Goal: Task Accomplishment & Management: Complete application form

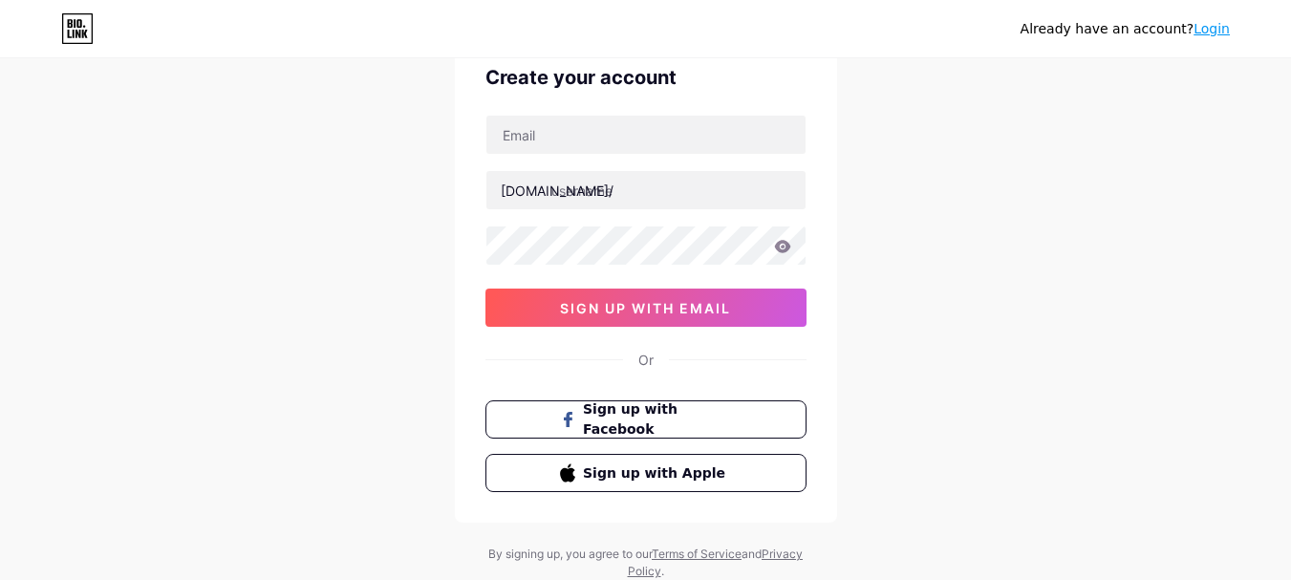
scroll to position [151, 0]
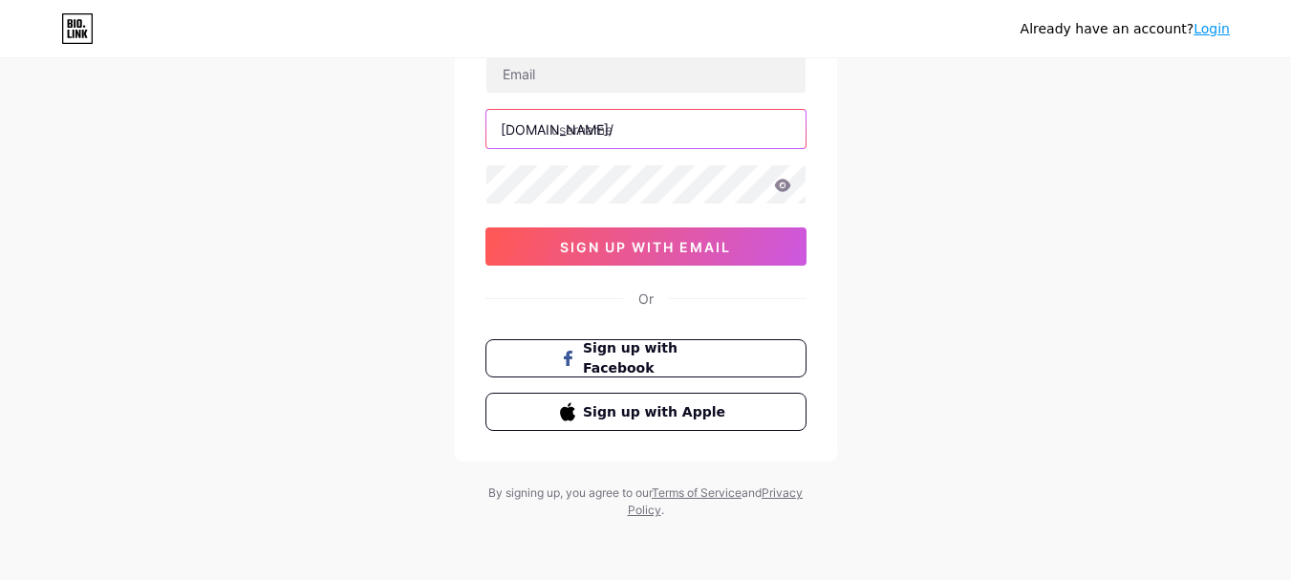
click at [624, 119] on input "text" at bounding box center [646, 129] width 319 height 38
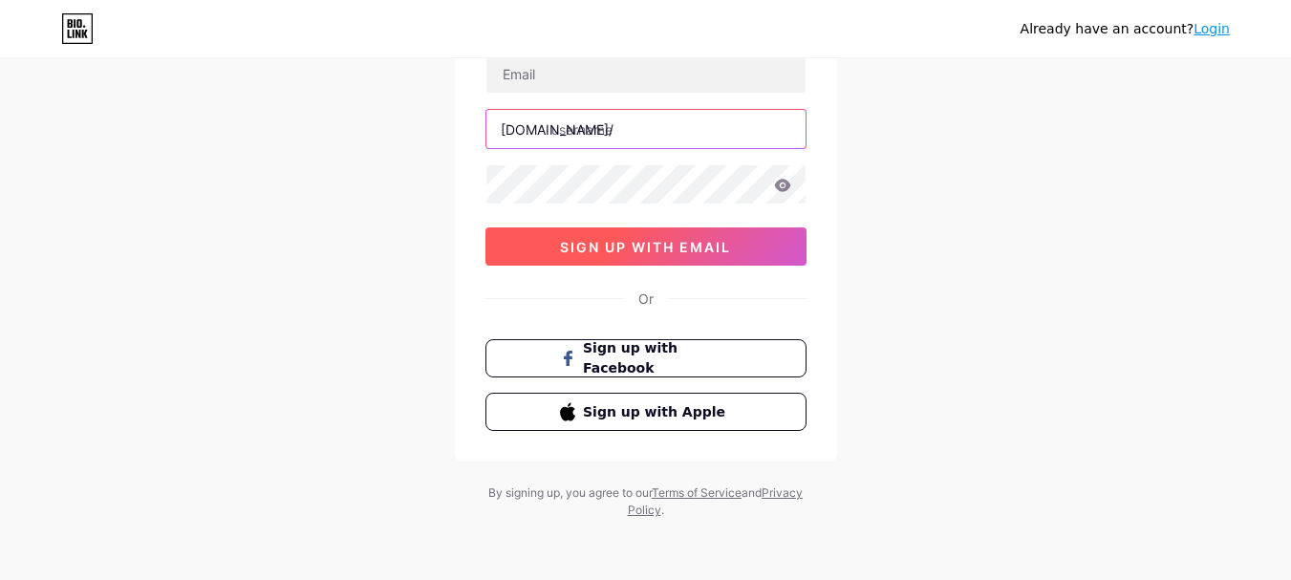
paste input "plumbing394"
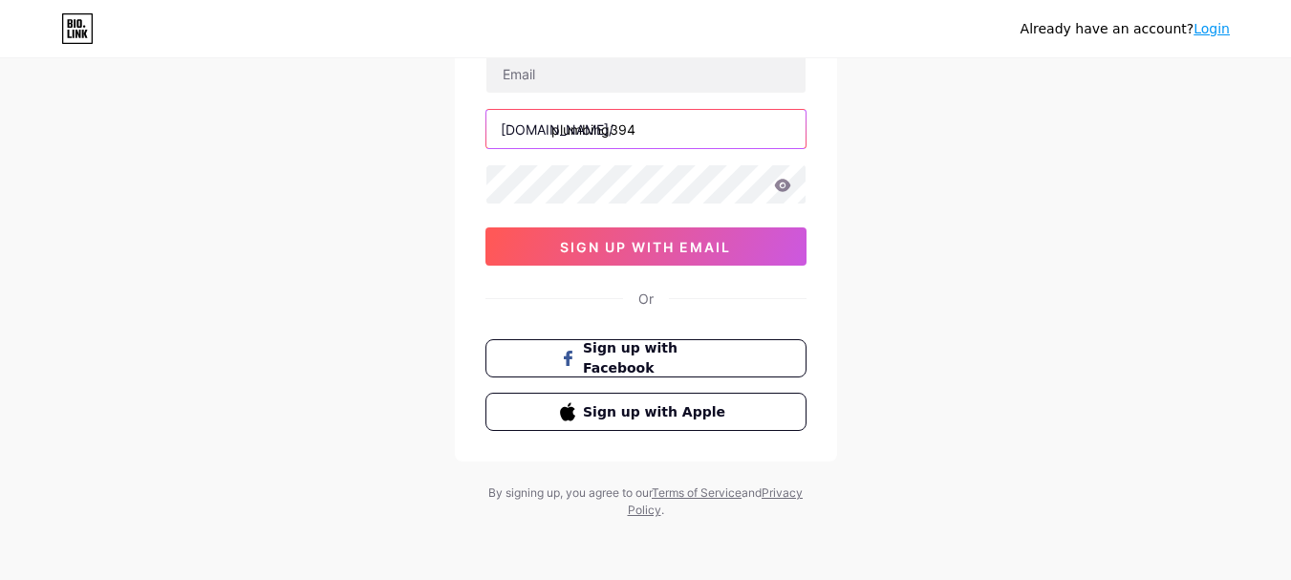
type input "plumbing394"
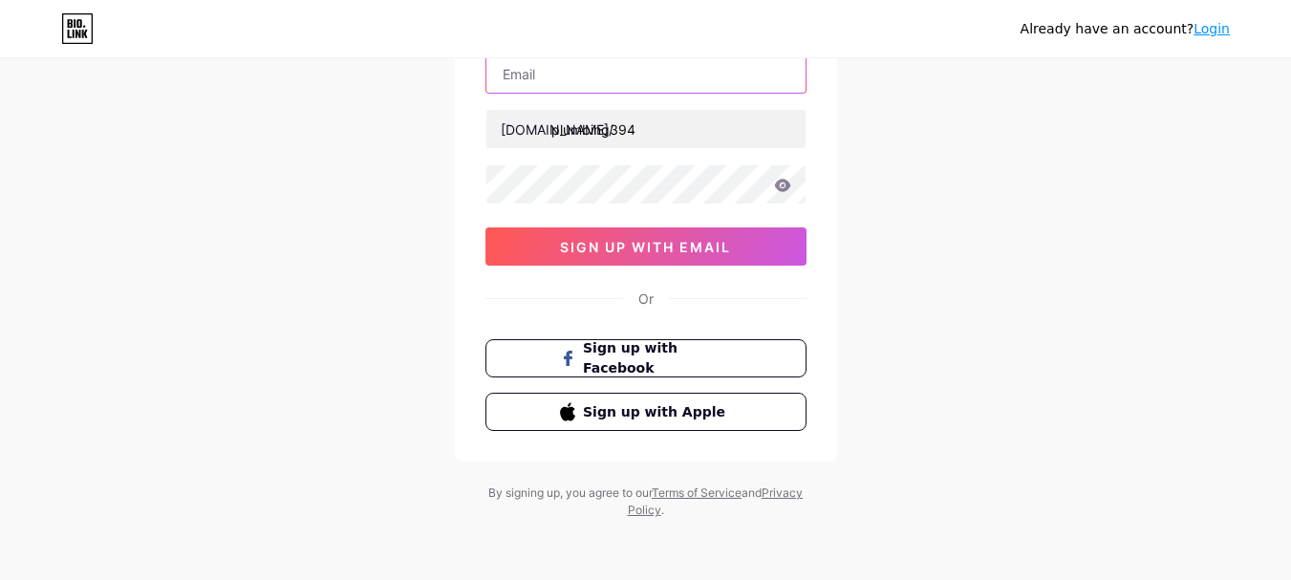
paste input "[EMAIL_ADDRESS][DOMAIN_NAME]"
click at [560, 76] on input "text" at bounding box center [646, 73] width 319 height 38
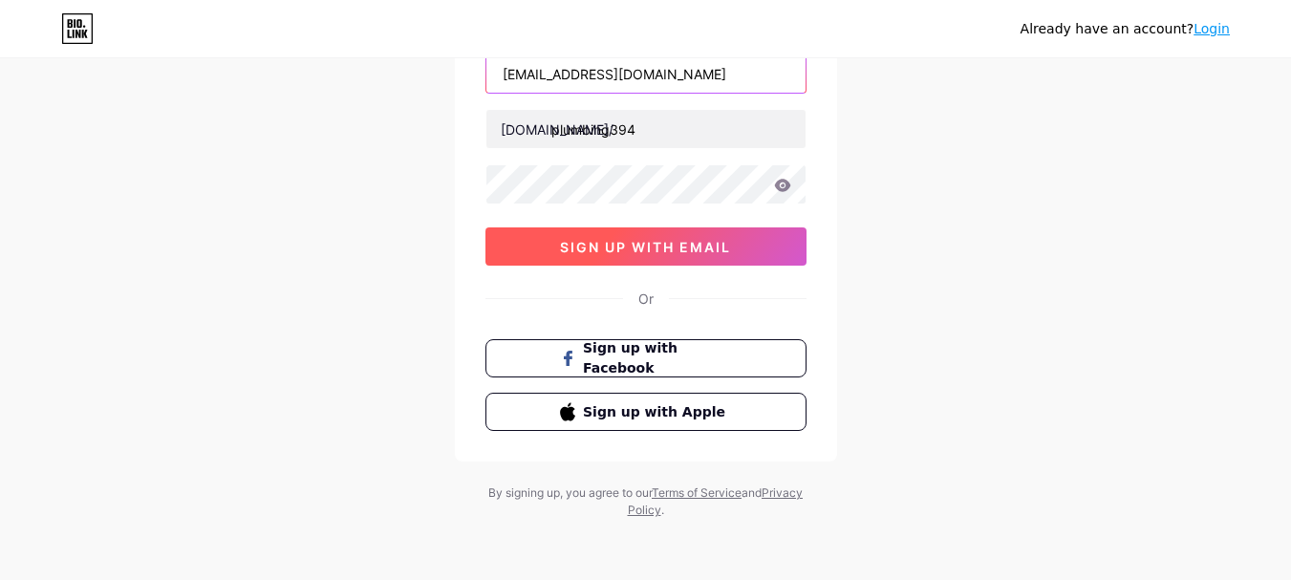
type input "[EMAIL_ADDRESS][DOMAIN_NAME]"
click at [662, 240] on span "sign up with email" at bounding box center [645, 247] width 171 height 16
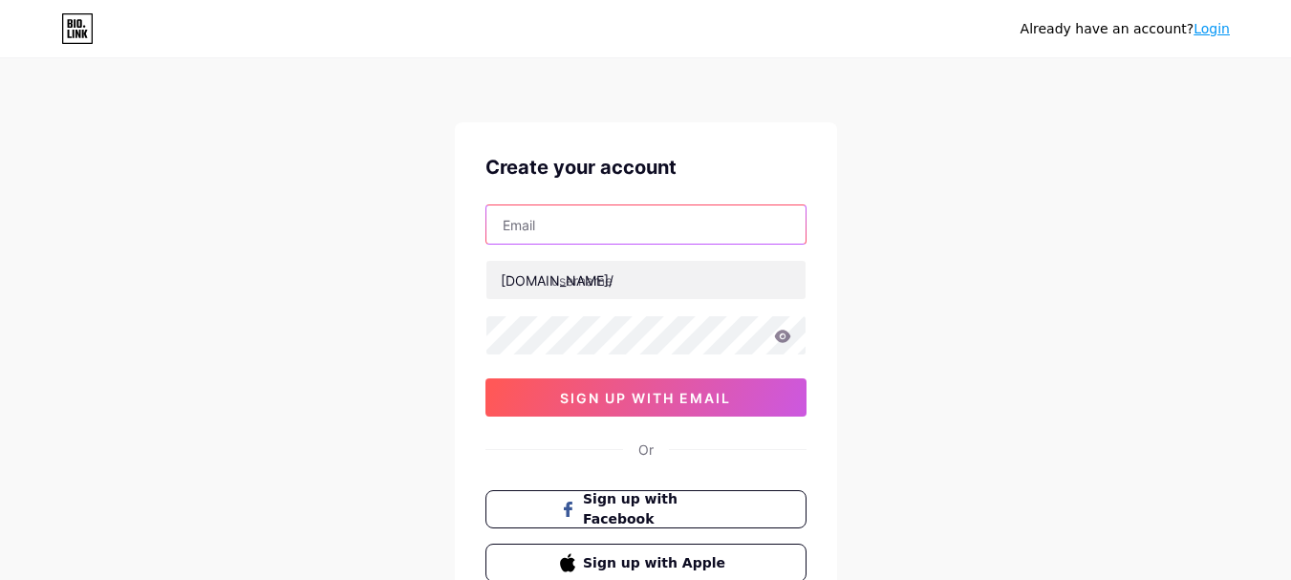
click at [595, 232] on input "text" at bounding box center [646, 225] width 319 height 38
paste input "[EMAIL_ADDRESS][DOMAIN_NAME]"
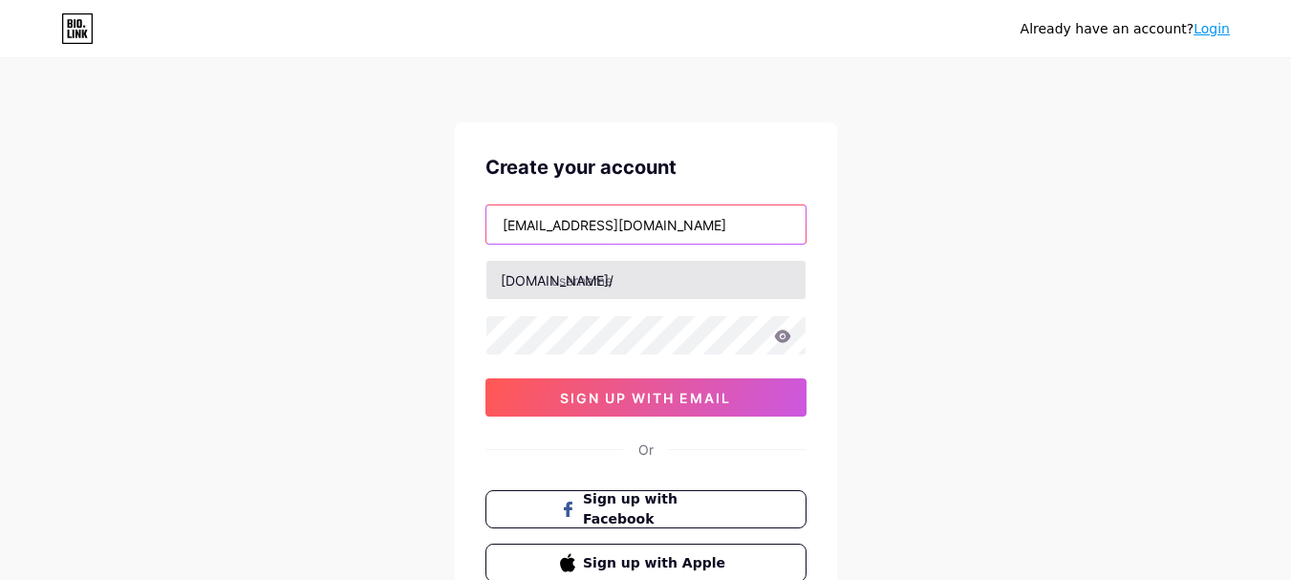
type input "[EMAIL_ADDRESS][DOMAIN_NAME]"
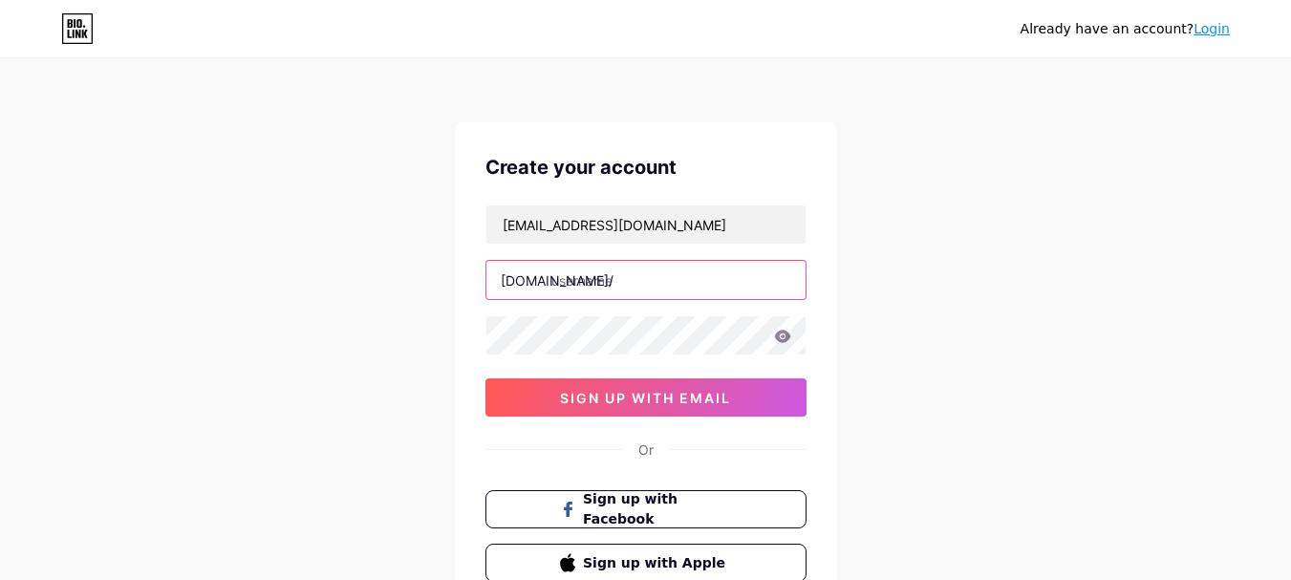
click at [612, 290] on input "text" at bounding box center [646, 280] width 319 height 38
paste input "plumbing394"
type input "plumbing394"
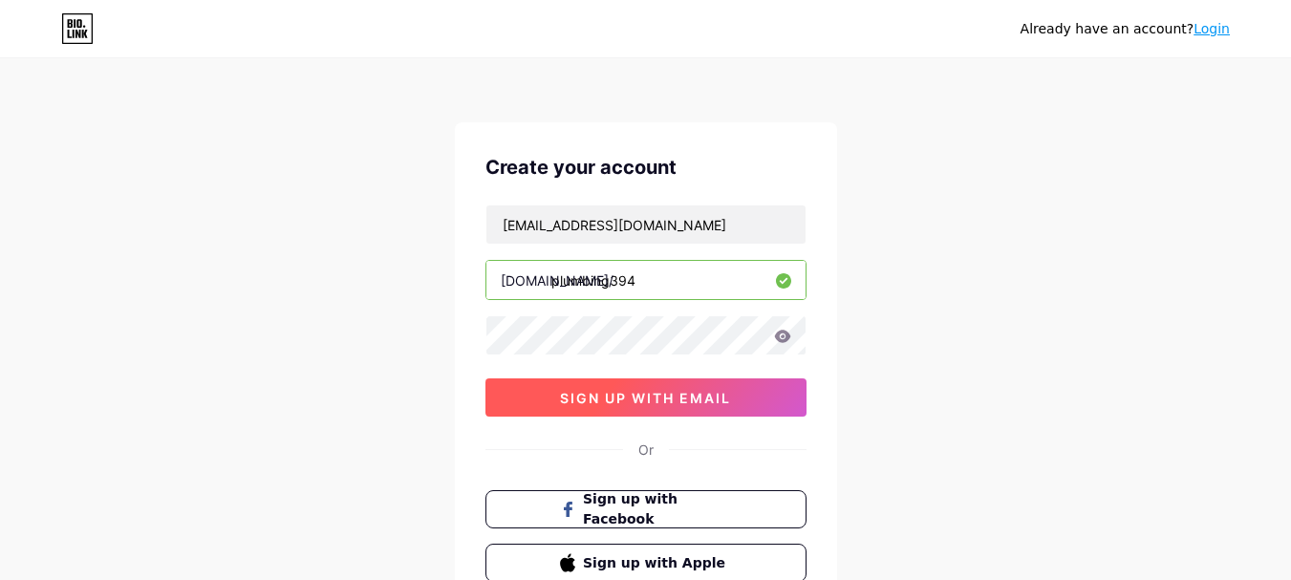
click at [627, 394] on span "sign up with email" at bounding box center [645, 398] width 171 height 16
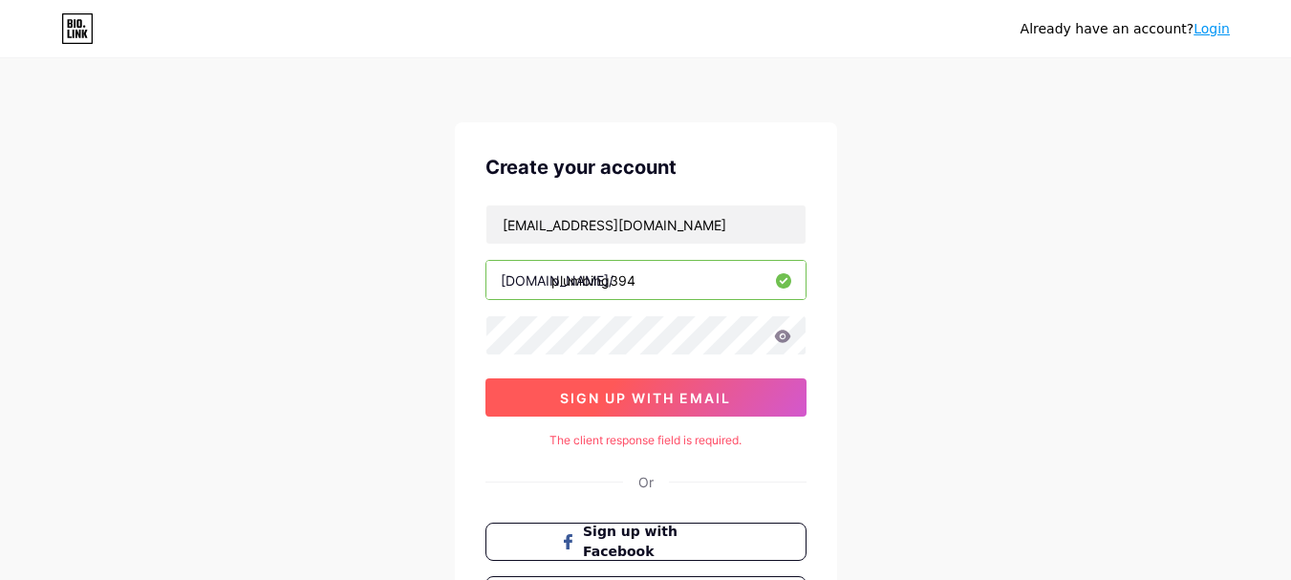
click at [624, 398] on span "sign up with email" at bounding box center [645, 398] width 171 height 16
